Goal: Task Accomplishment & Management: Use online tool/utility

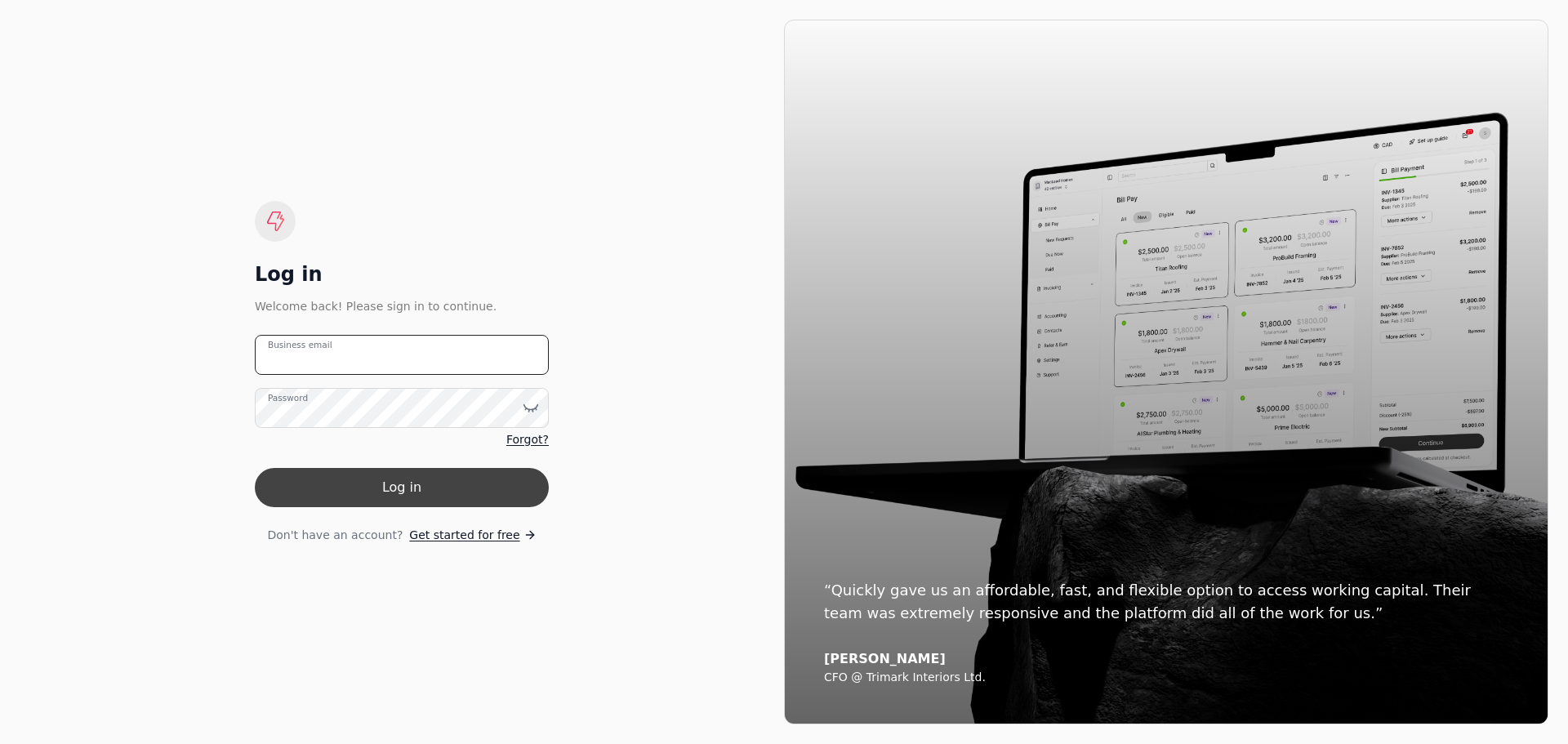
type email "[PERSON_NAME][EMAIL_ADDRESS][DOMAIN_NAME]"
click at [457, 472] on button "Log in" at bounding box center [402, 487] width 294 height 39
click at [457, 472] on form "[PERSON_NAME][EMAIL_ADDRESS][DOMAIN_NAME] Business email Password Forgot? Log i…" at bounding box center [402, 439] width 294 height 209
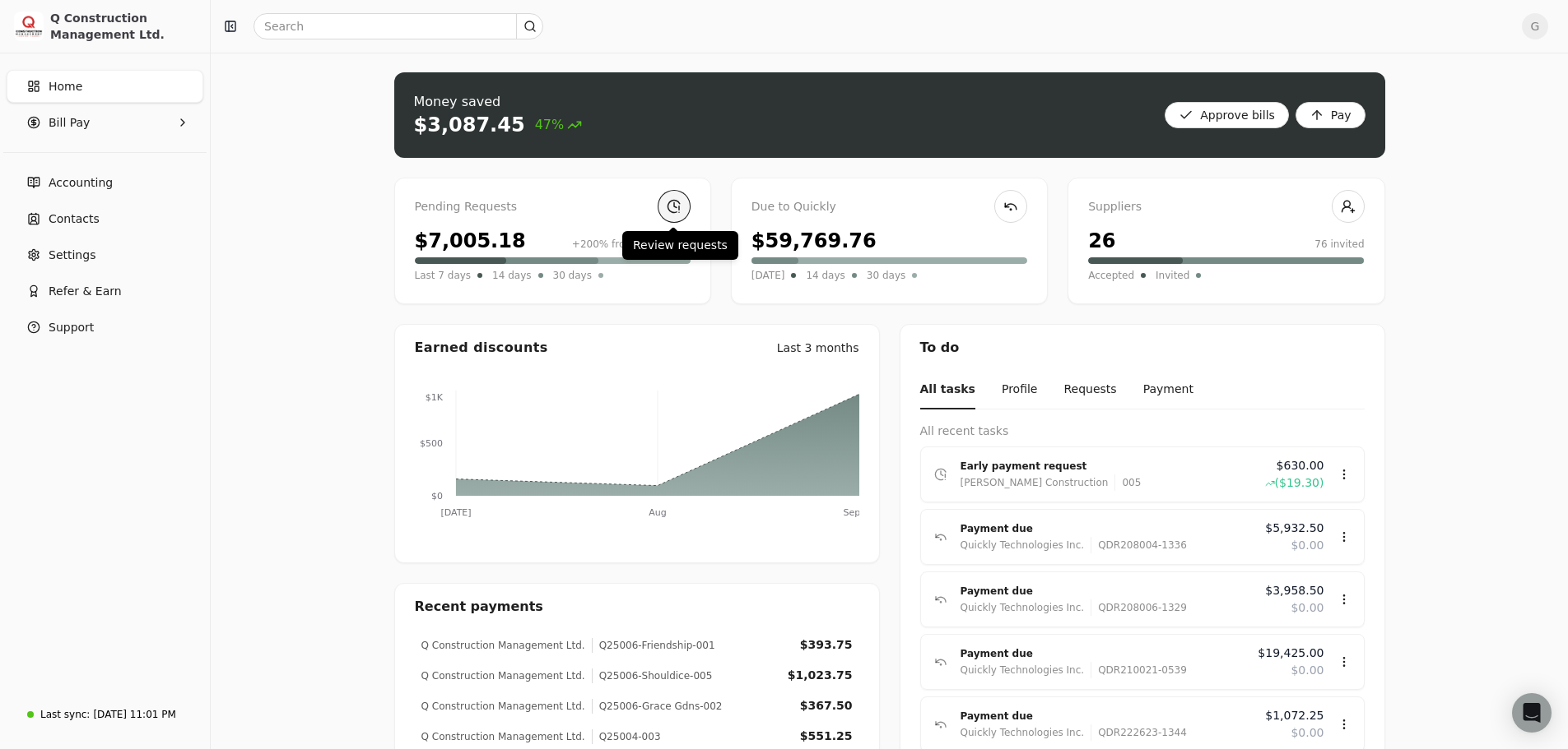
click at [669, 214] on link at bounding box center [674, 206] width 33 height 33
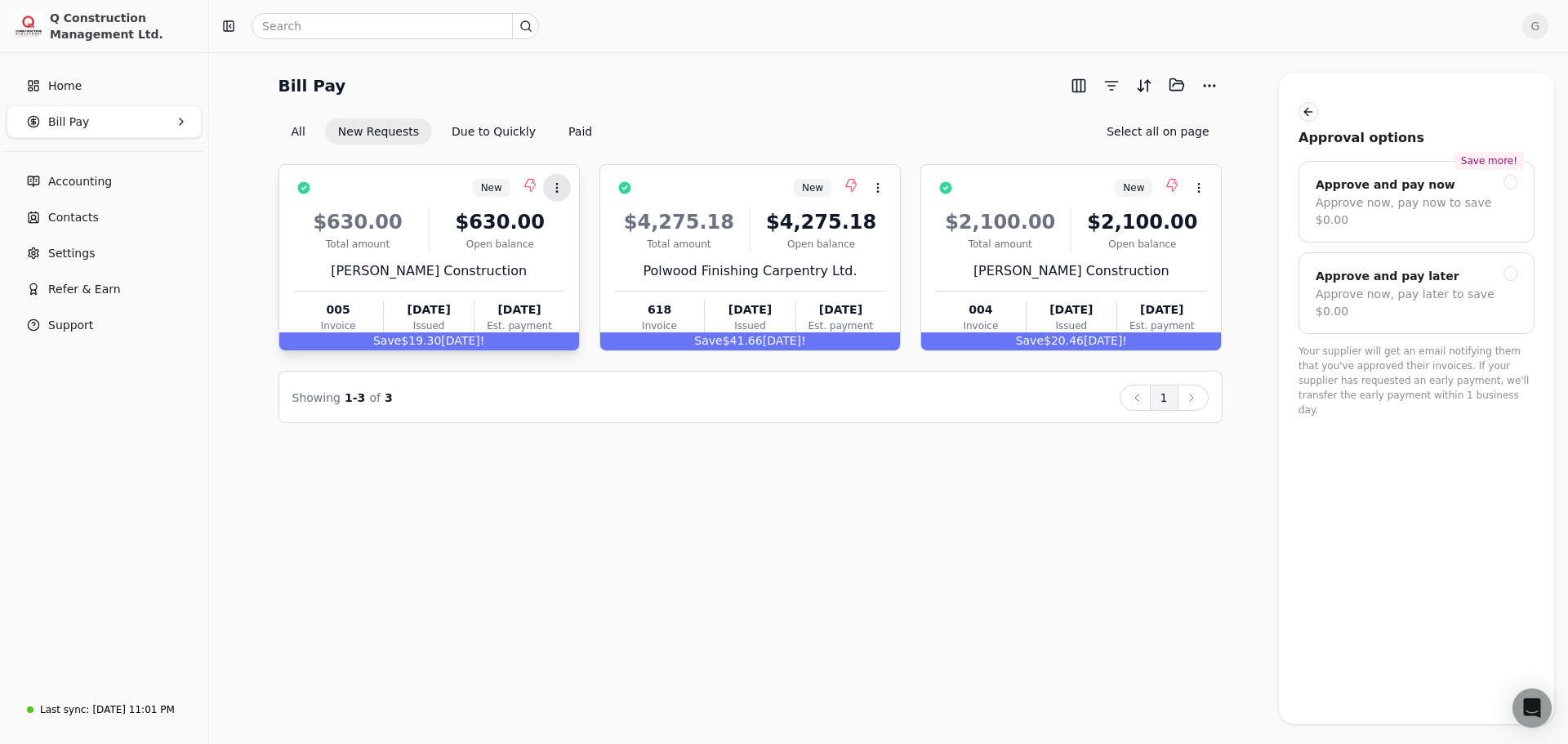
click at [555, 190] on icon at bounding box center [557, 188] width 13 height 13
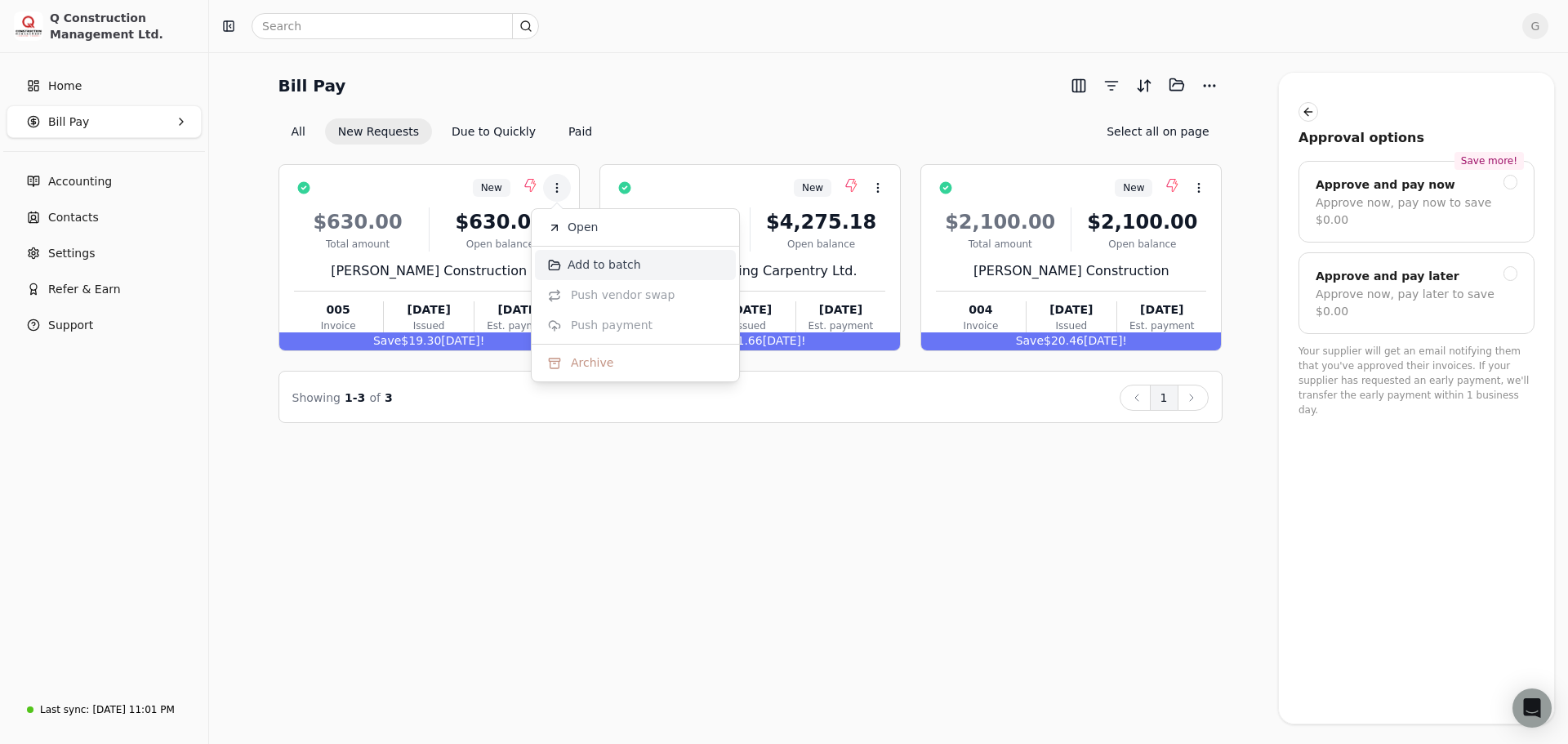
click at [555, 272] on li "Add to batch" at bounding box center [635, 265] width 201 height 31
click at [555, 272] on div "[PERSON_NAME] Construction" at bounding box center [429, 271] width 271 height 20
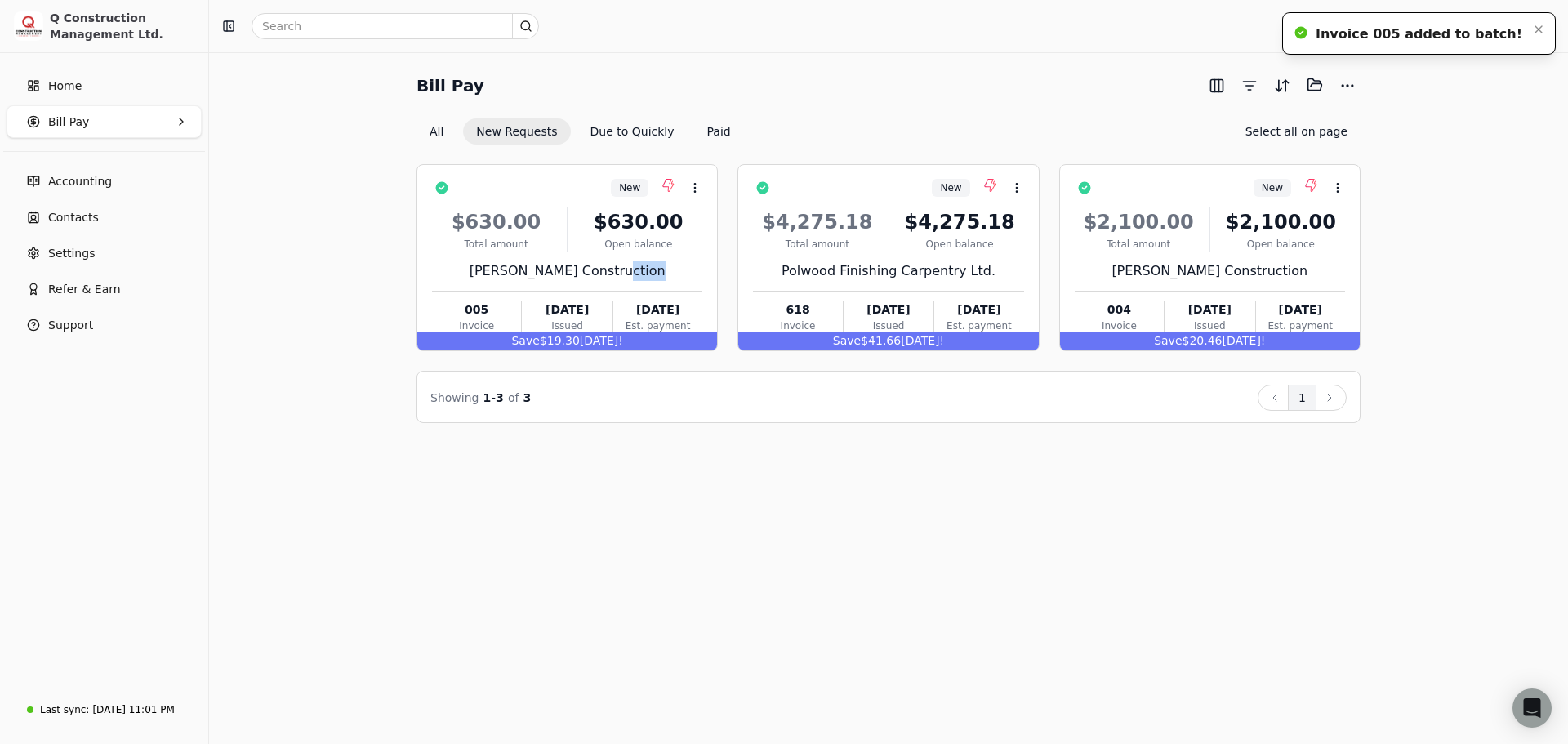
click at [1401, 36] on div "Invoice 005 added to batch!" at bounding box center [1418, 34] width 206 height 20
click at [1347, 84] on button "More" at bounding box center [1347, 86] width 26 height 26
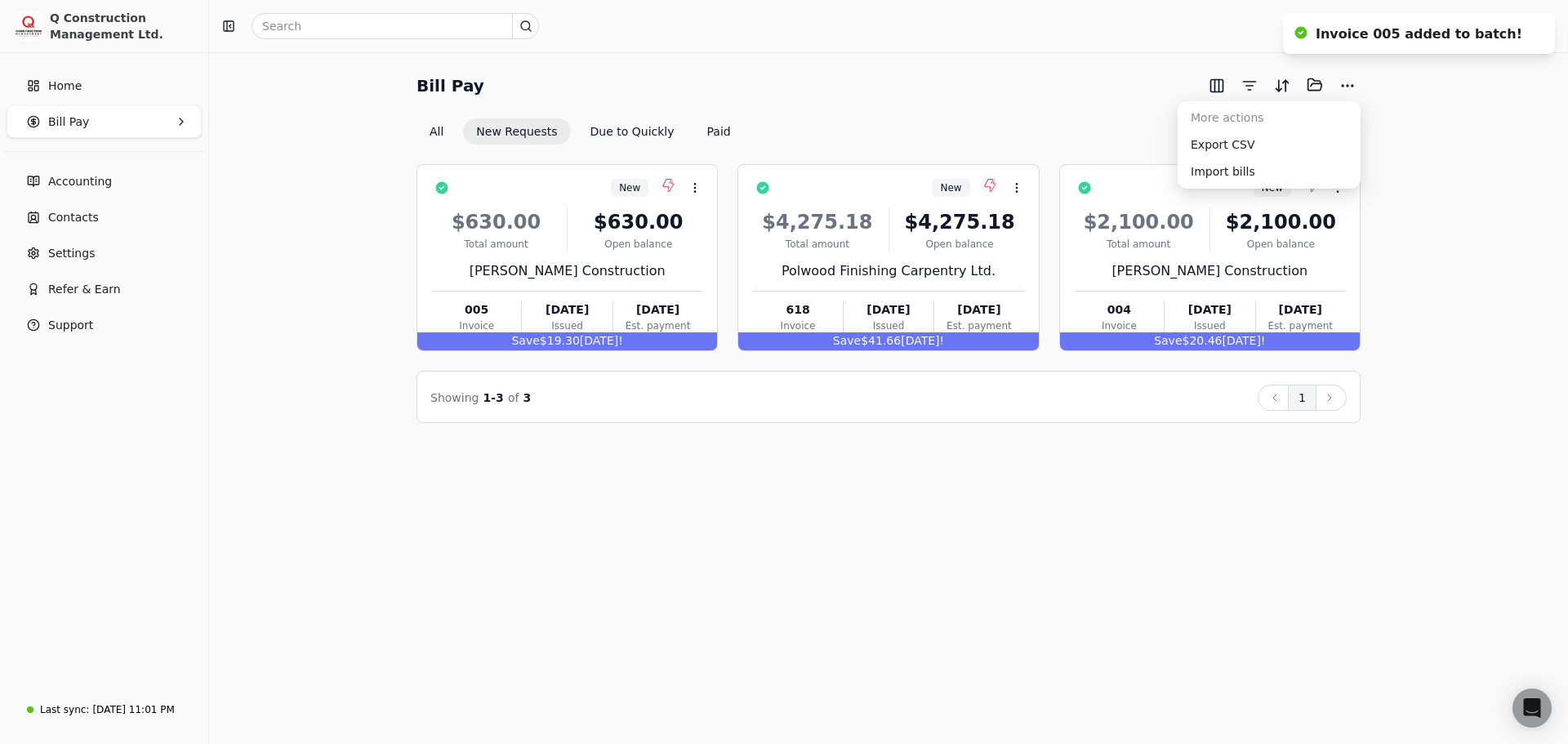
click at [1434, 108] on div "Bill Pay Selected items: 0 All New Requests Due to Quickly Paid Select all on p…" at bounding box center [889, 248] width 1320 height 352
click at [702, 188] on button "Context Menu Button" at bounding box center [695, 188] width 28 height 28
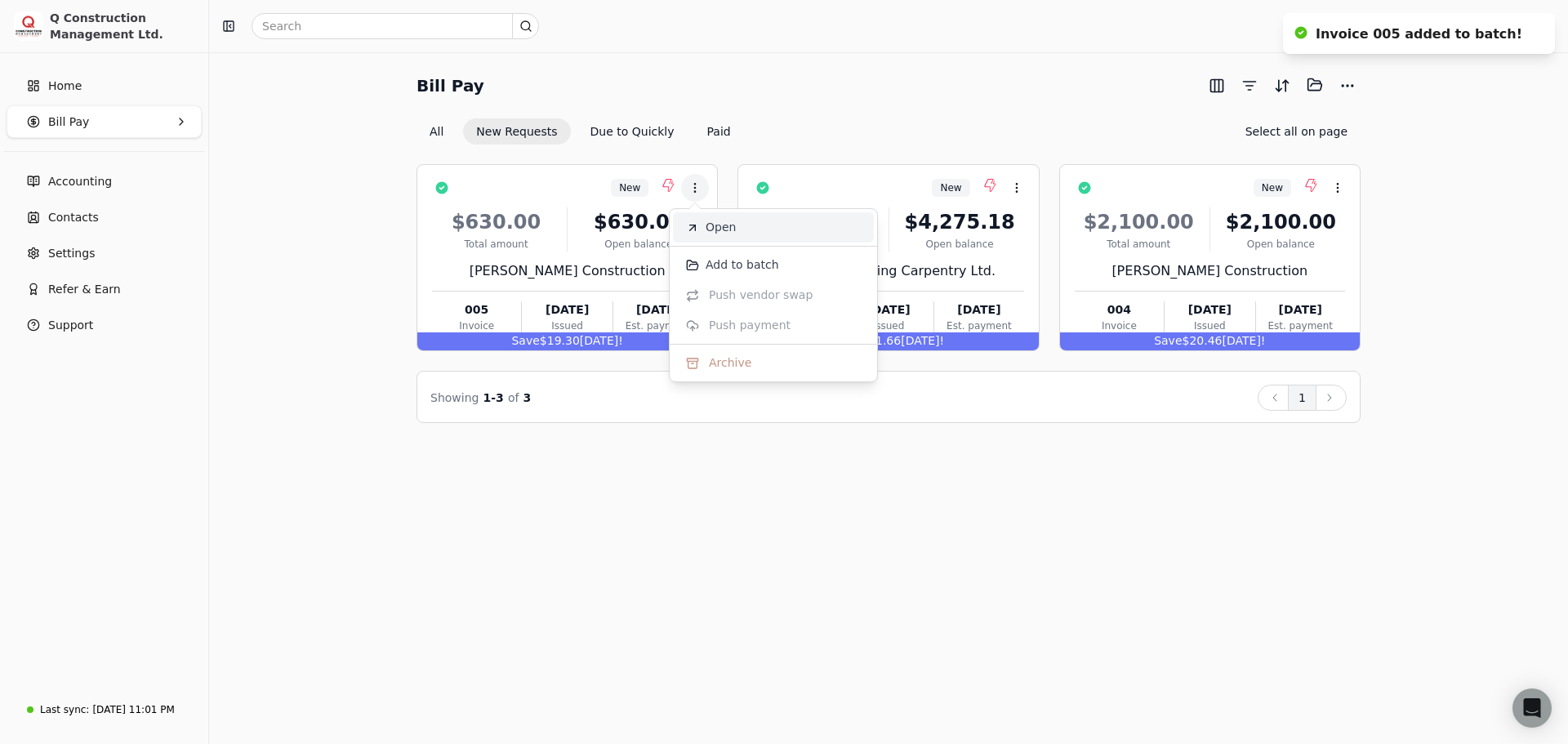
click at [710, 233] on span "Open" at bounding box center [721, 227] width 31 height 17
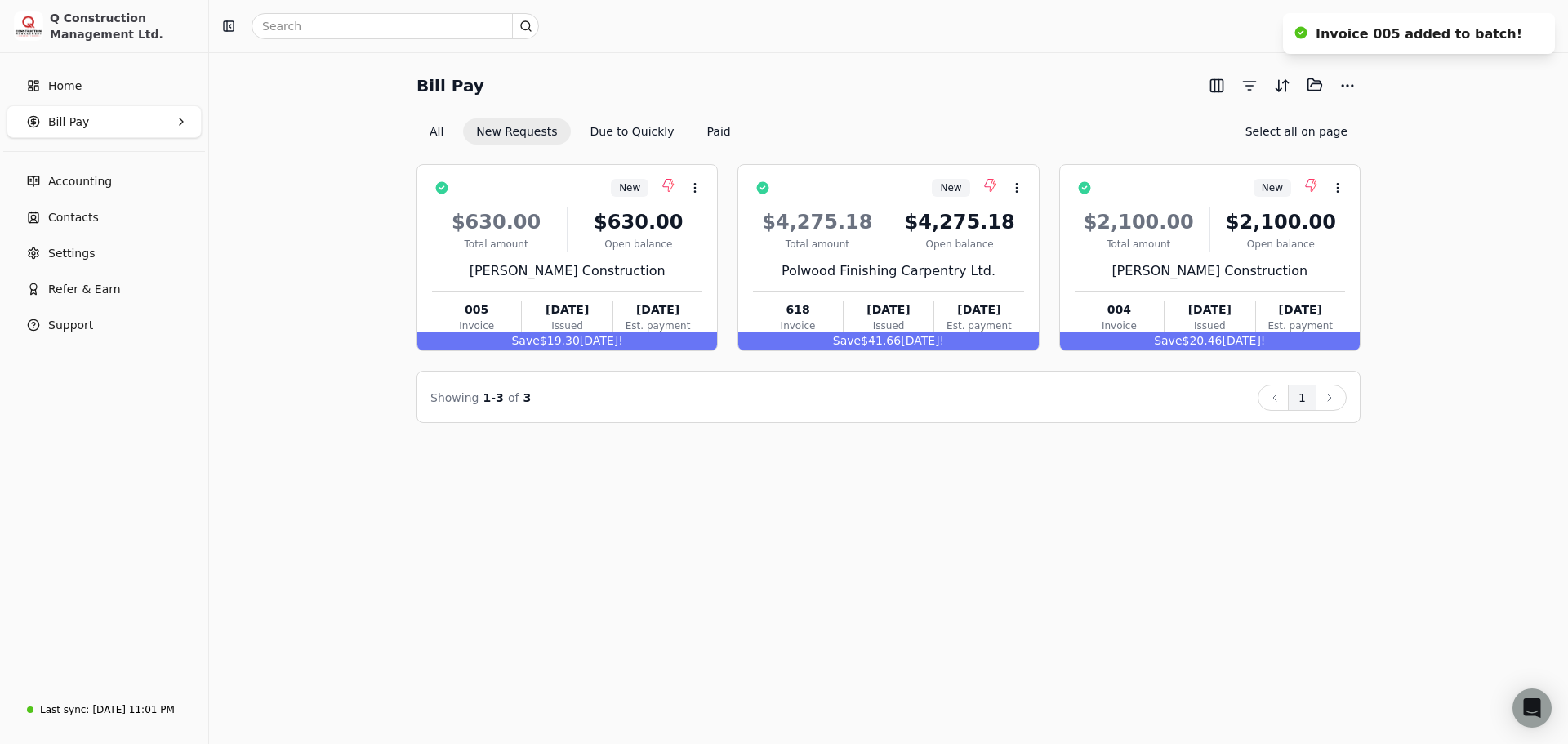
click at [710, 233] on div "New Context Menu Button $630.00 Total amount $630.00 Open balance [PERSON_NAME]…" at bounding box center [567, 257] width 301 height 187
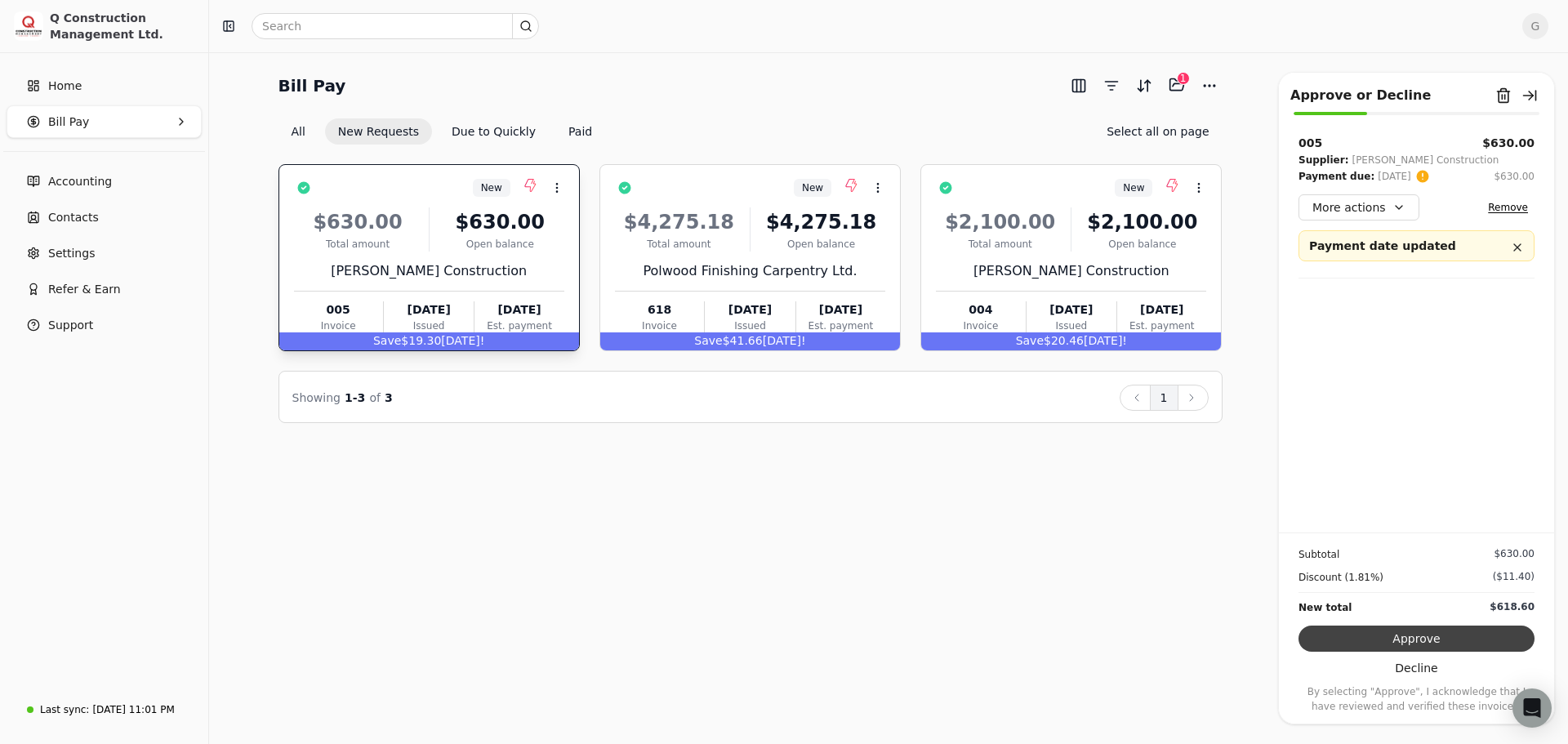
click at [1420, 633] on button "Approve" at bounding box center [1417, 638] width 236 height 26
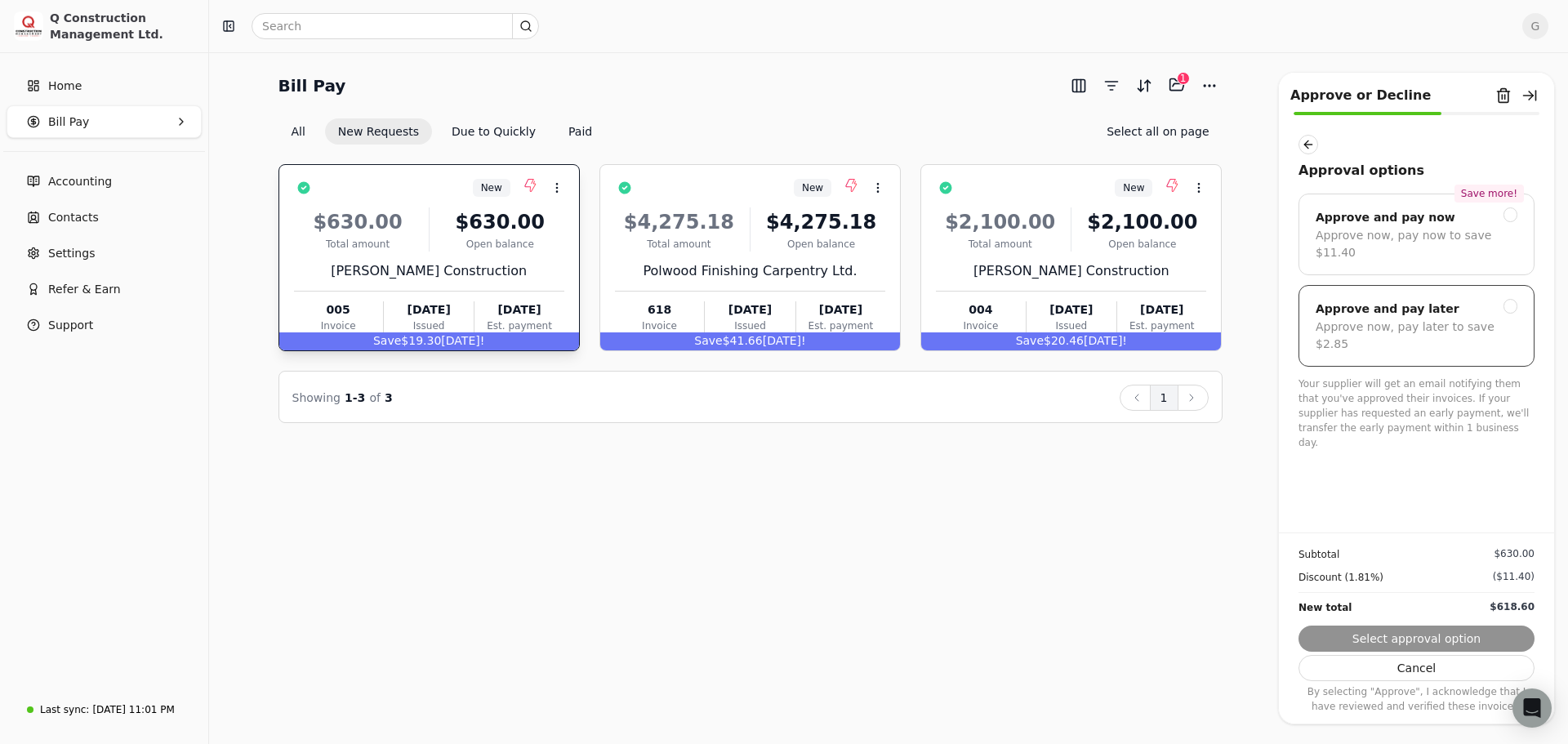
click at [1445, 299] on div "Approve and pay later" at bounding box center [1417, 309] width 202 height 20
click at [1451, 638] on button "Submit approval" at bounding box center [1417, 638] width 236 height 26
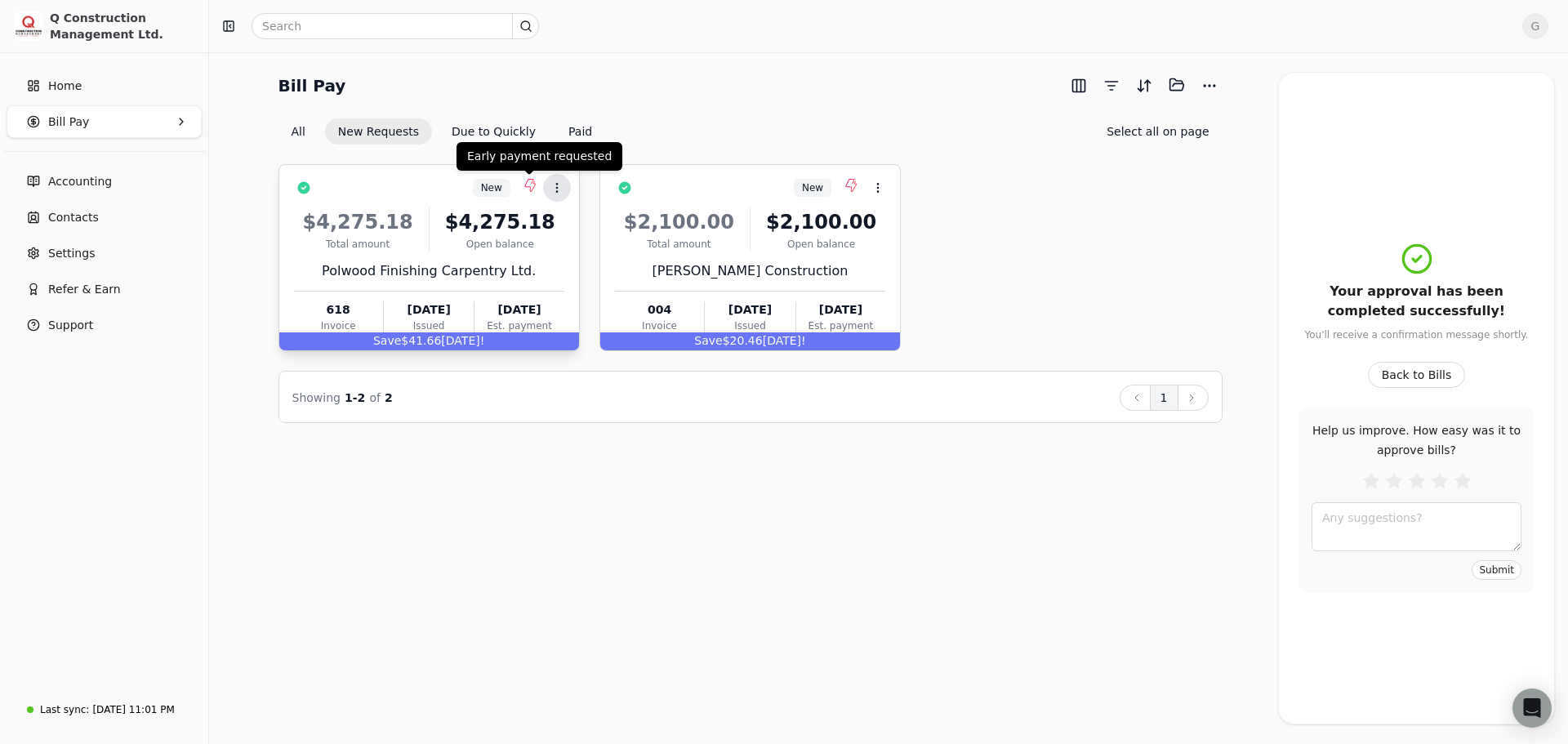
click at [558, 182] on icon at bounding box center [557, 188] width 13 height 13
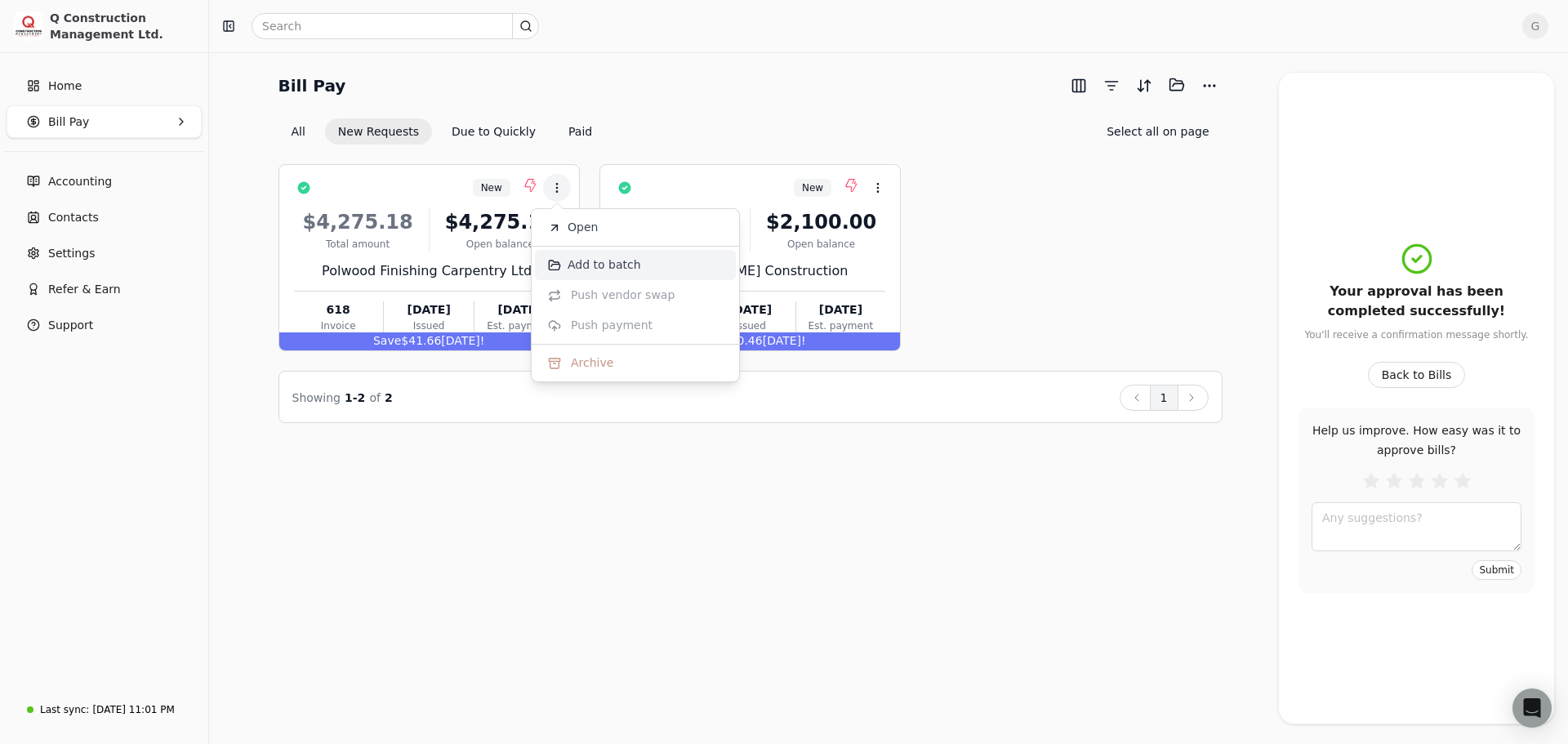
click at [579, 256] on span "Add to batch" at bounding box center [605, 264] width 74 height 17
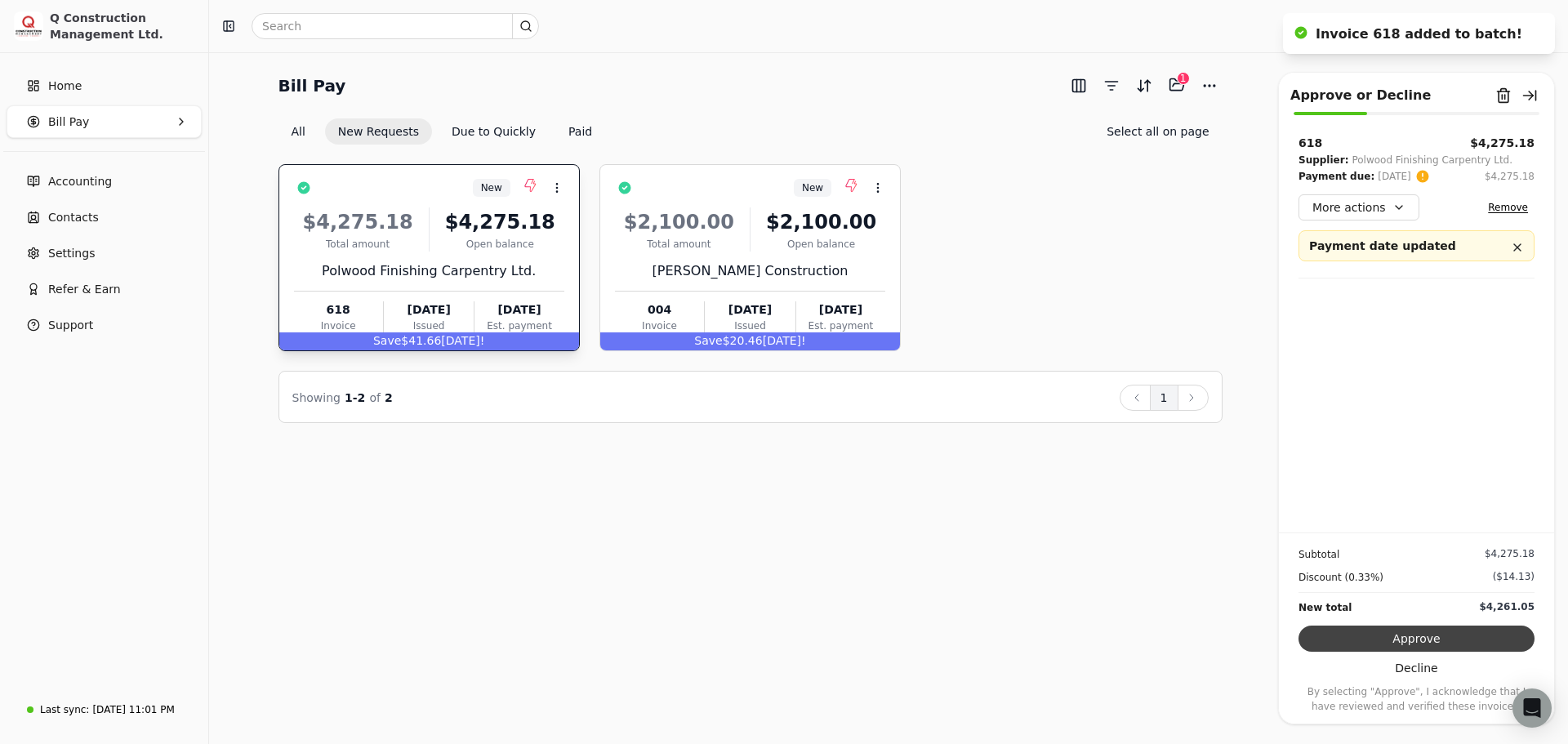
click at [1410, 638] on button "Approve" at bounding box center [1417, 638] width 236 height 26
